Goal: Task Accomplishment & Management: Use online tool/utility

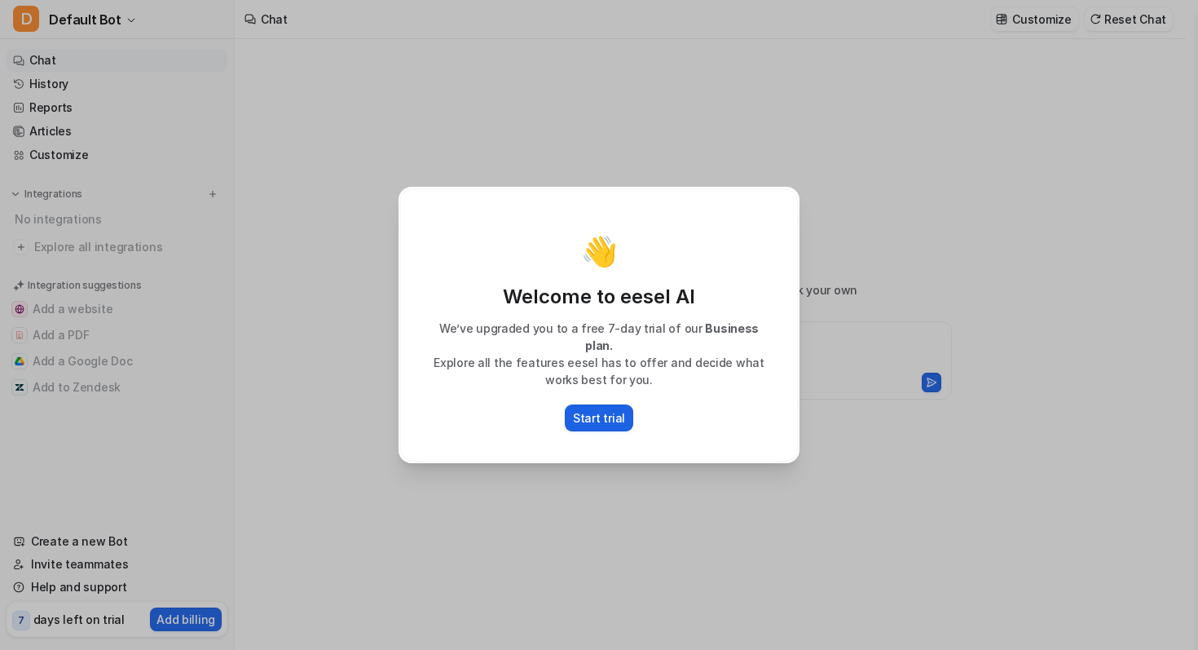
type textarea "**********"
click at [575, 506] on div "👋 Welcome to eesel AI We’ve upgraded you to a free 7-day trial of our Business …" at bounding box center [599, 325] width 427 height 650
click at [566, 404] on div "Start trial" at bounding box center [599, 417] width 364 height 27
click at [579, 415] on p "Start trial" at bounding box center [599, 417] width 52 height 17
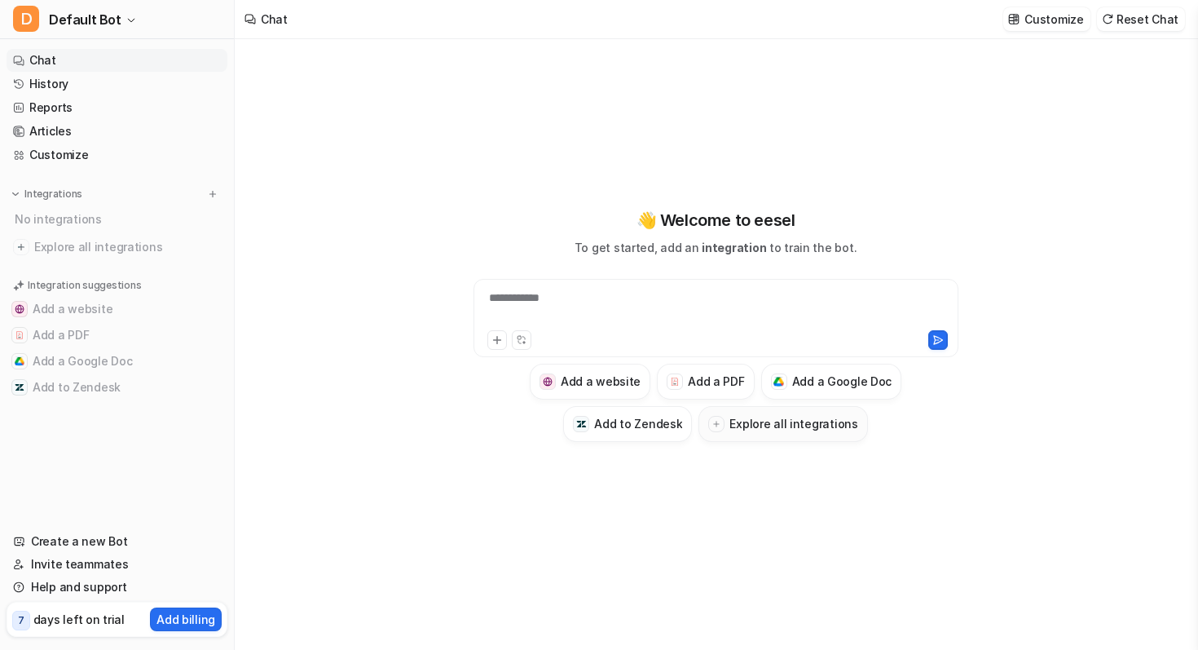
click at [775, 417] on h3 "Explore all integrations" at bounding box center [793, 423] width 128 height 17
click at [773, 425] on h3 "Explore all integrations" at bounding box center [793, 423] width 128 height 17
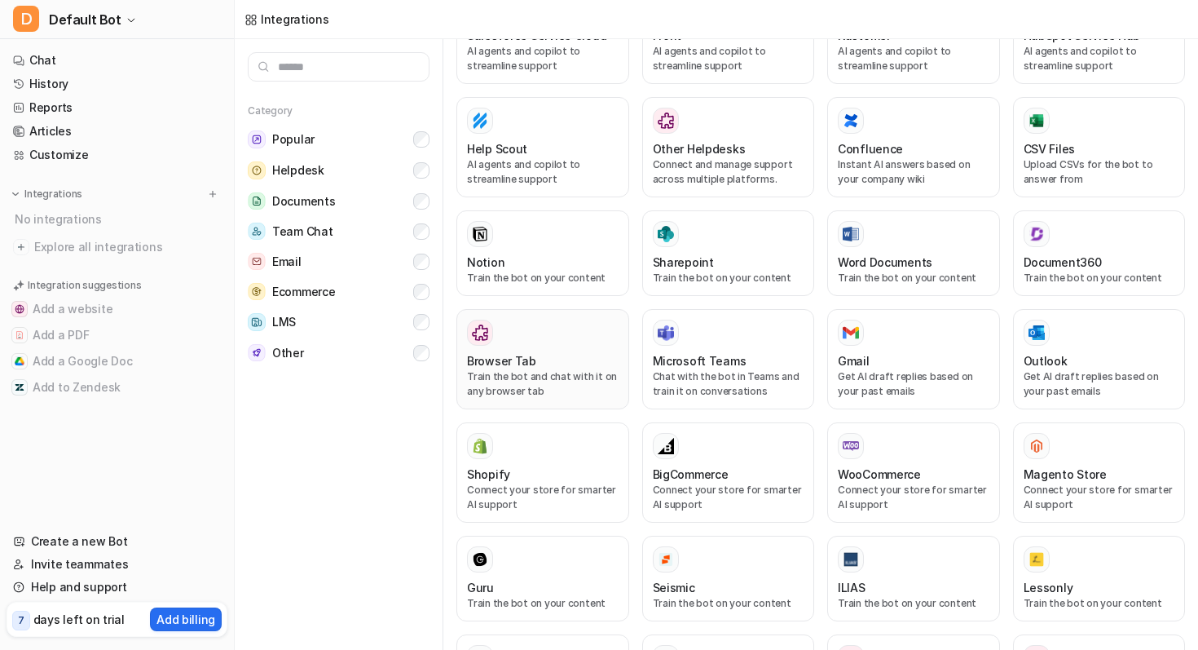
scroll to position [463, 0]
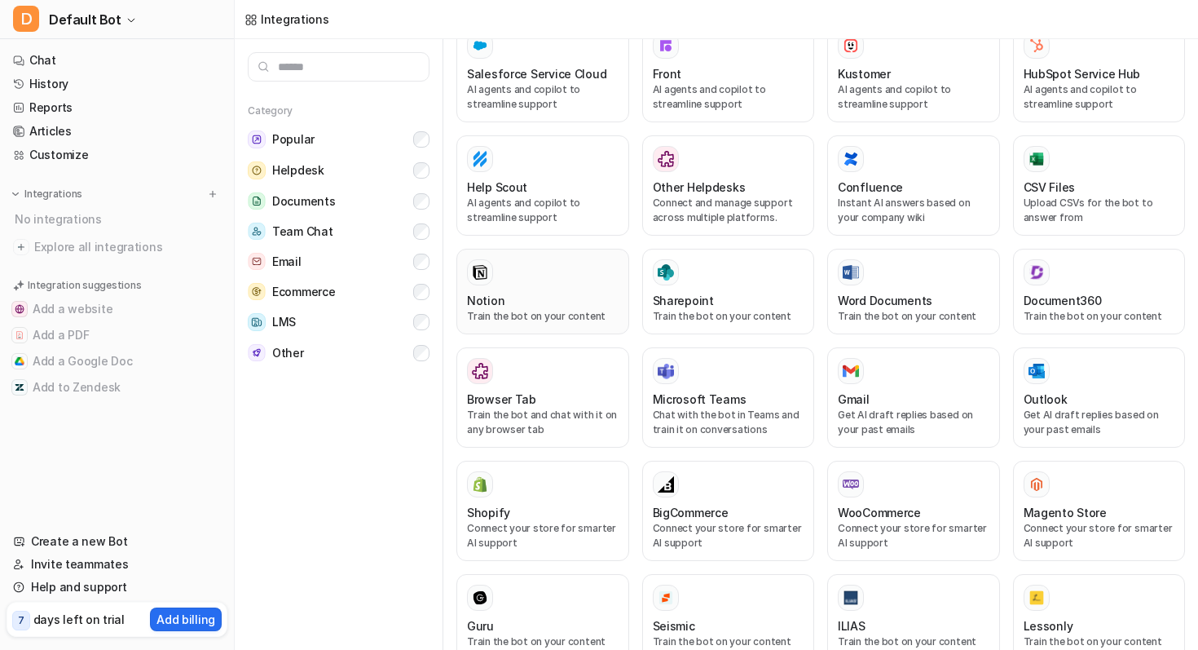
click at [559, 309] on p "Train the bot on your content" at bounding box center [543, 316] width 152 height 15
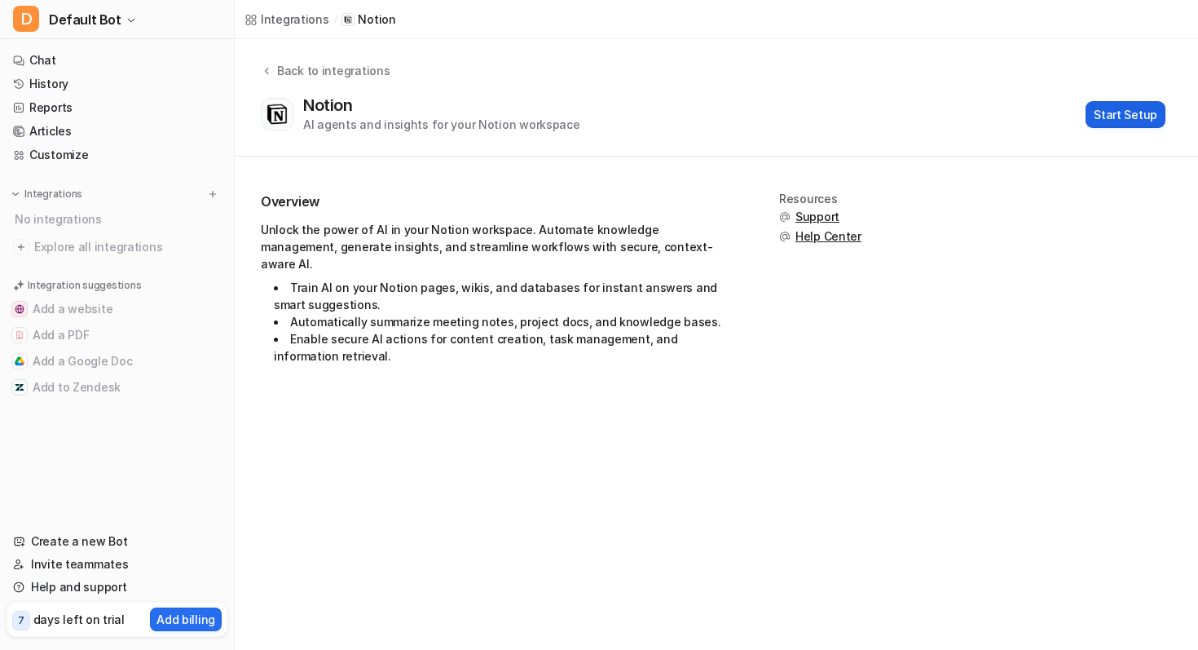
click at [1097, 119] on button "Start Setup" at bounding box center [1126, 114] width 80 height 27
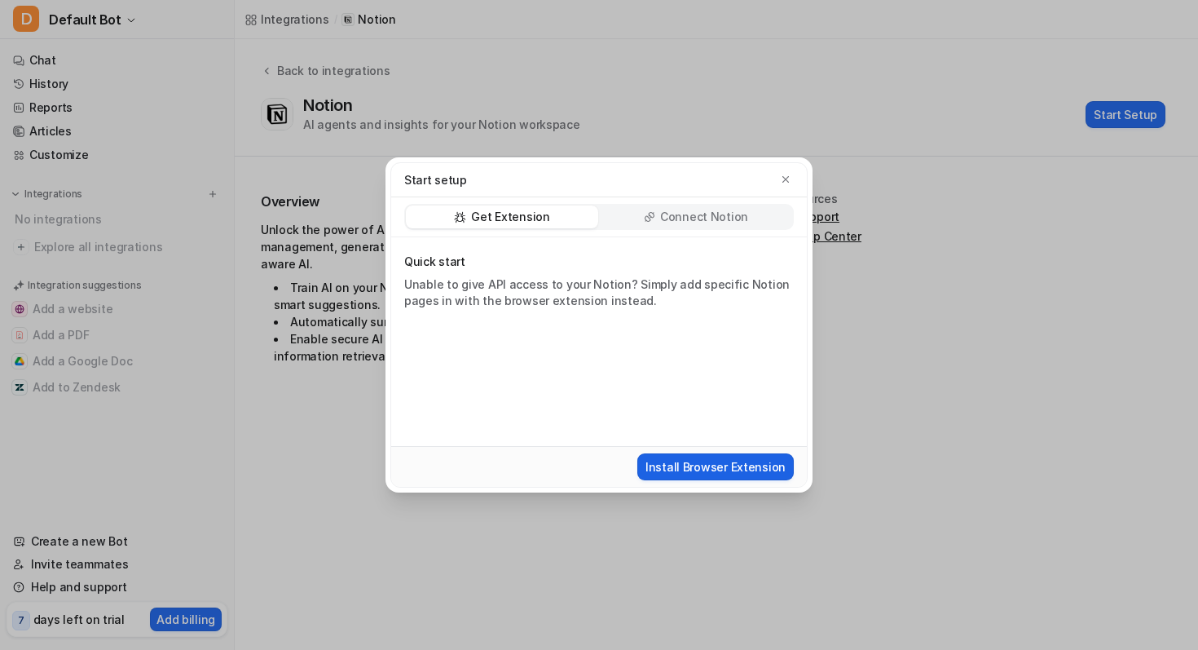
click at [725, 460] on button "Install Browser Extension" at bounding box center [715, 466] width 156 height 27
